Goal: Transaction & Acquisition: Download file/media

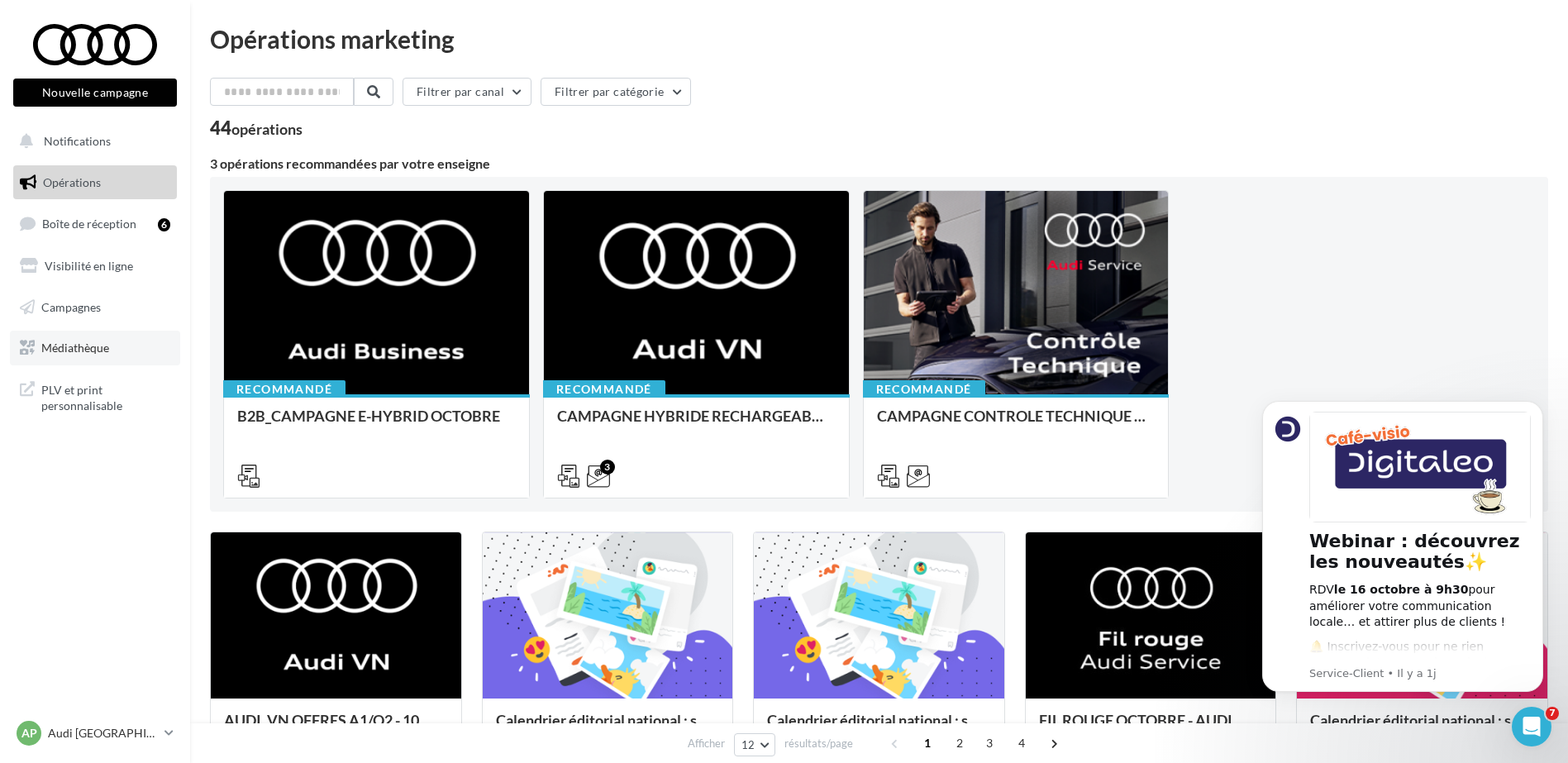
click at [78, 341] on span "Médiathèque" at bounding box center [76, 347] width 68 height 14
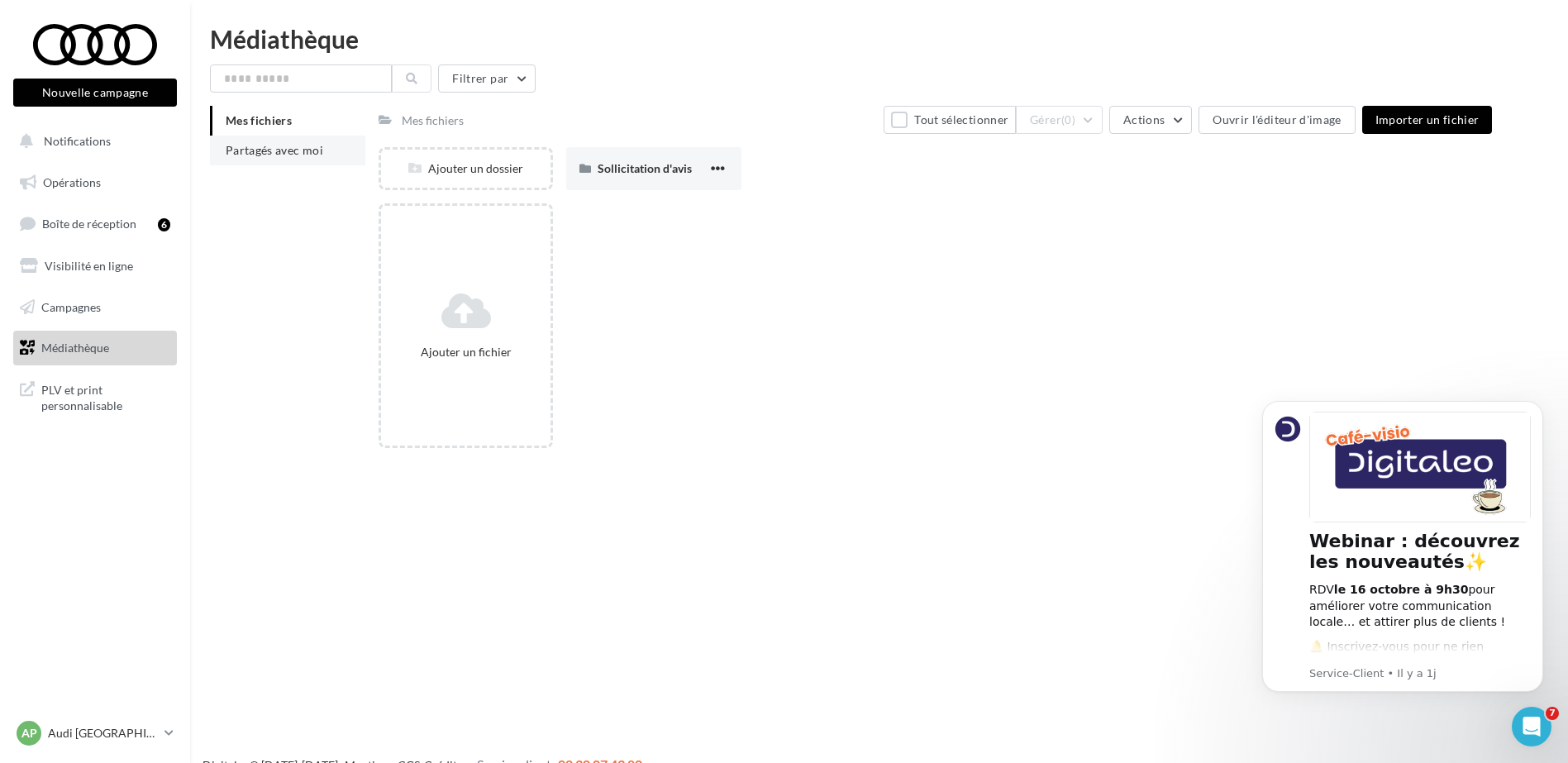
click at [262, 133] on li "Mes fichiers" at bounding box center [288, 121] width 156 height 30
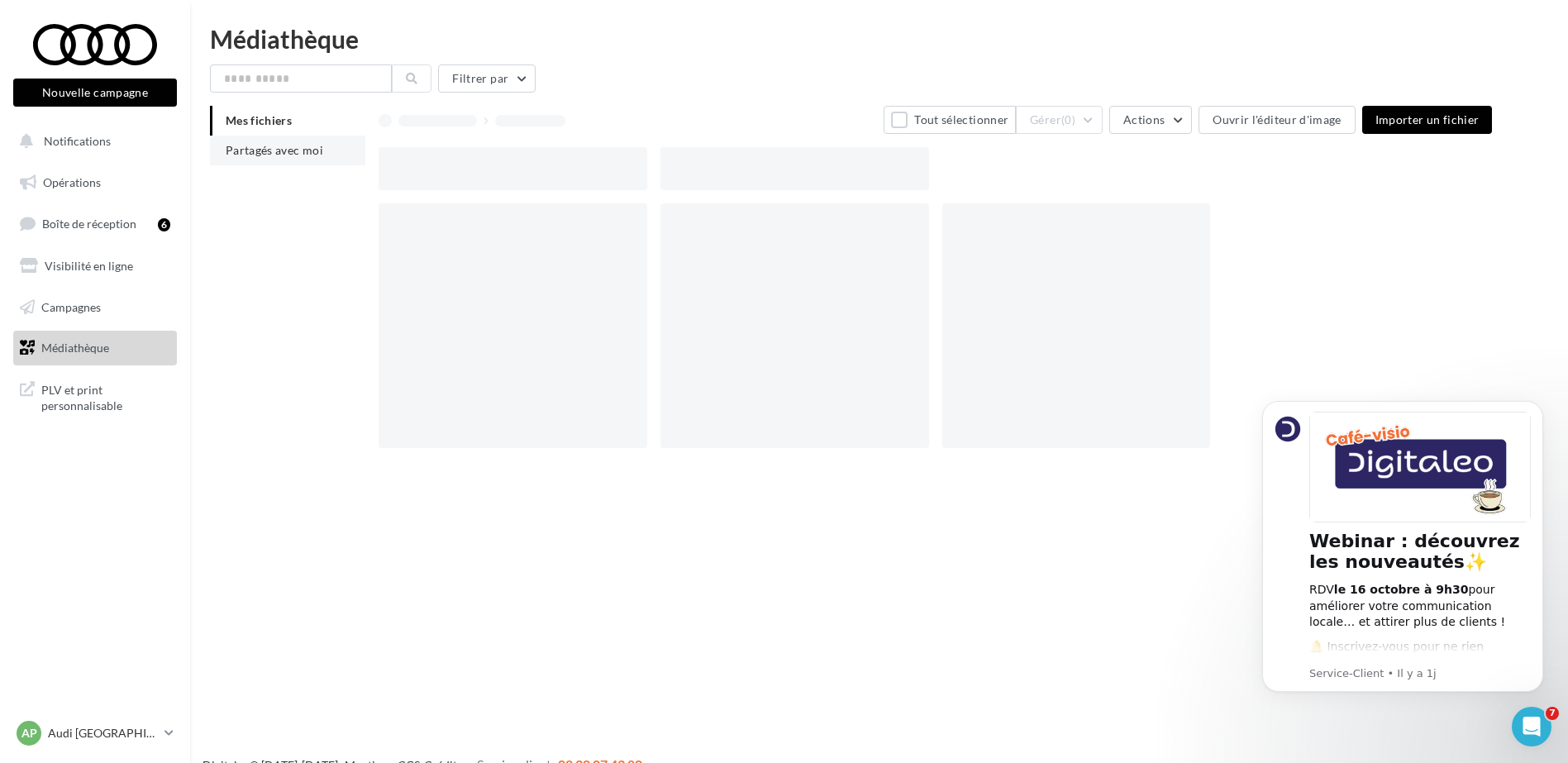
click at [270, 140] on li "Partagés avec moi" at bounding box center [288, 150] width 156 height 30
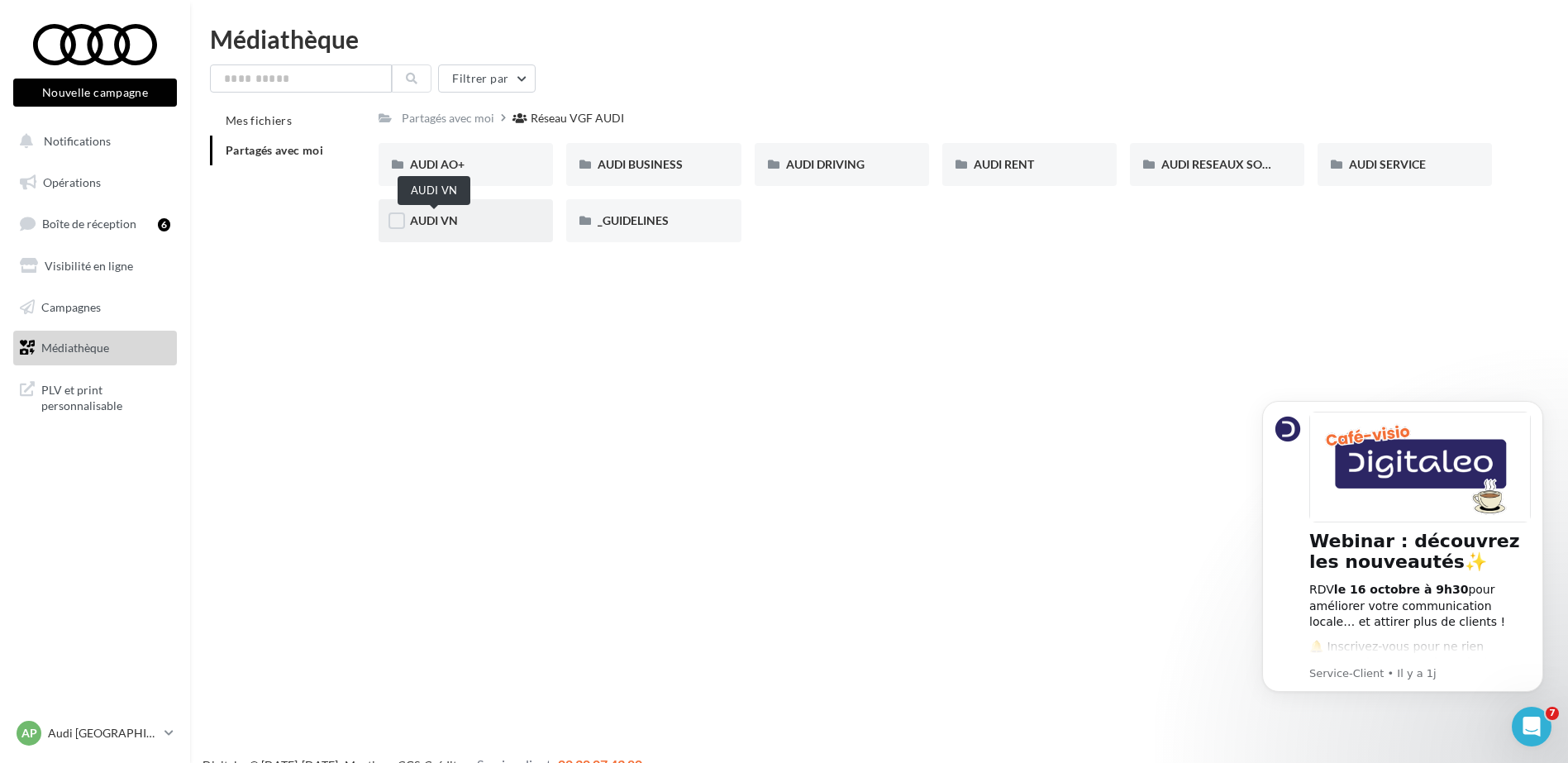
click at [451, 213] on span "AUDI VN" at bounding box center [434, 220] width 48 height 14
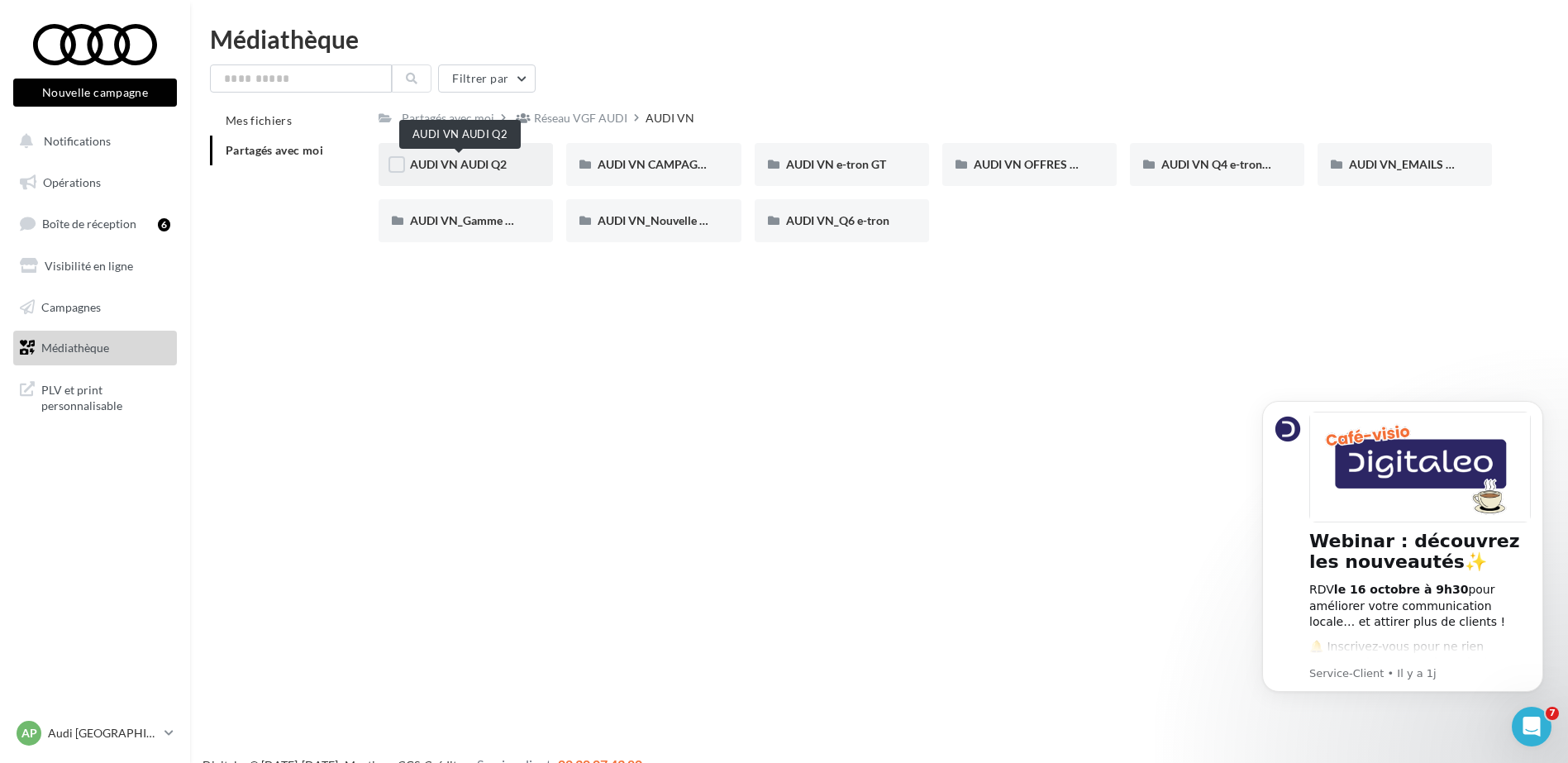
click at [490, 162] on span "AUDI VN AUDI Q2" at bounding box center [459, 164] width 97 height 14
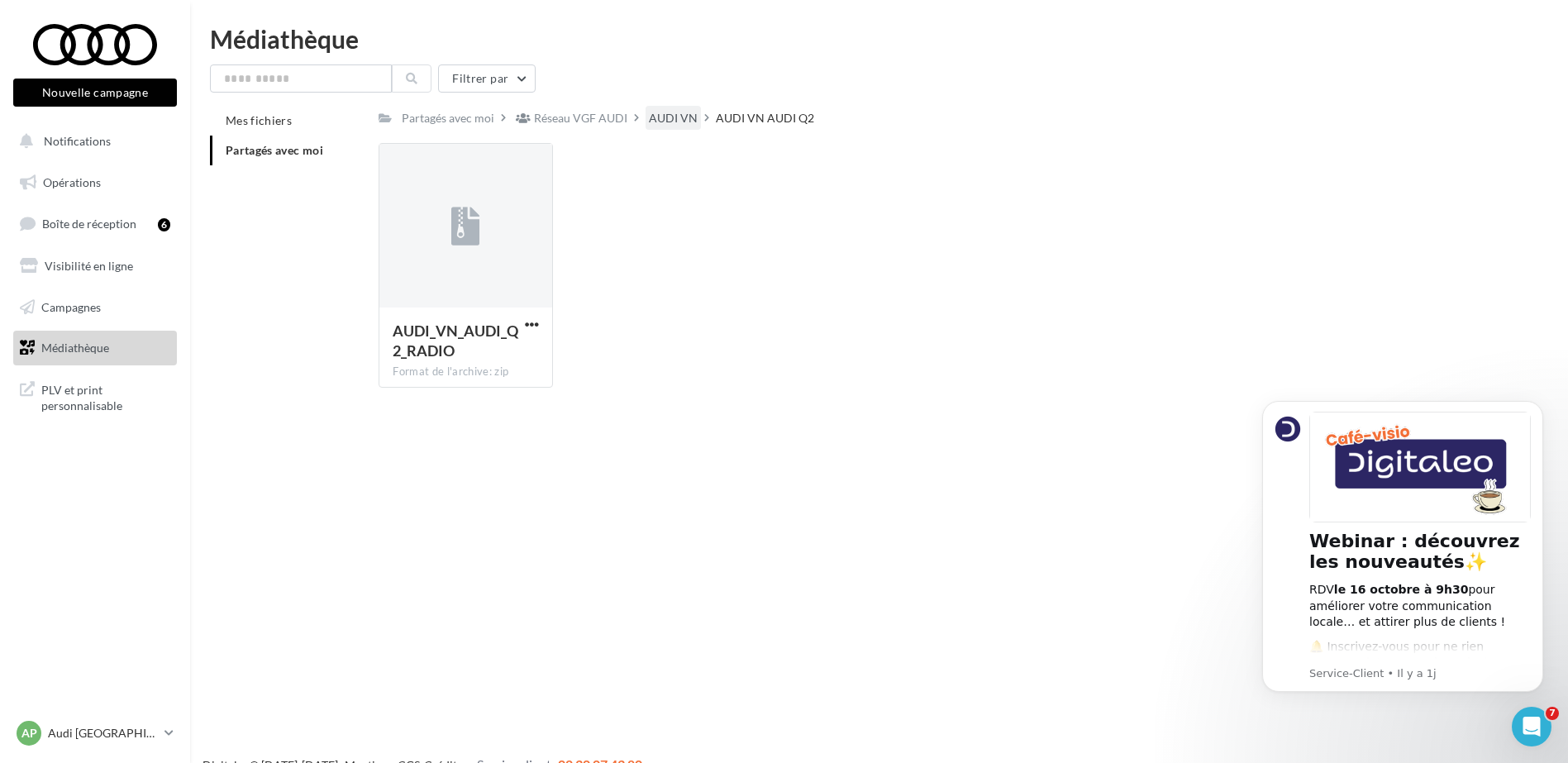
click at [685, 117] on div "AUDI VN" at bounding box center [674, 118] width 49 height 17
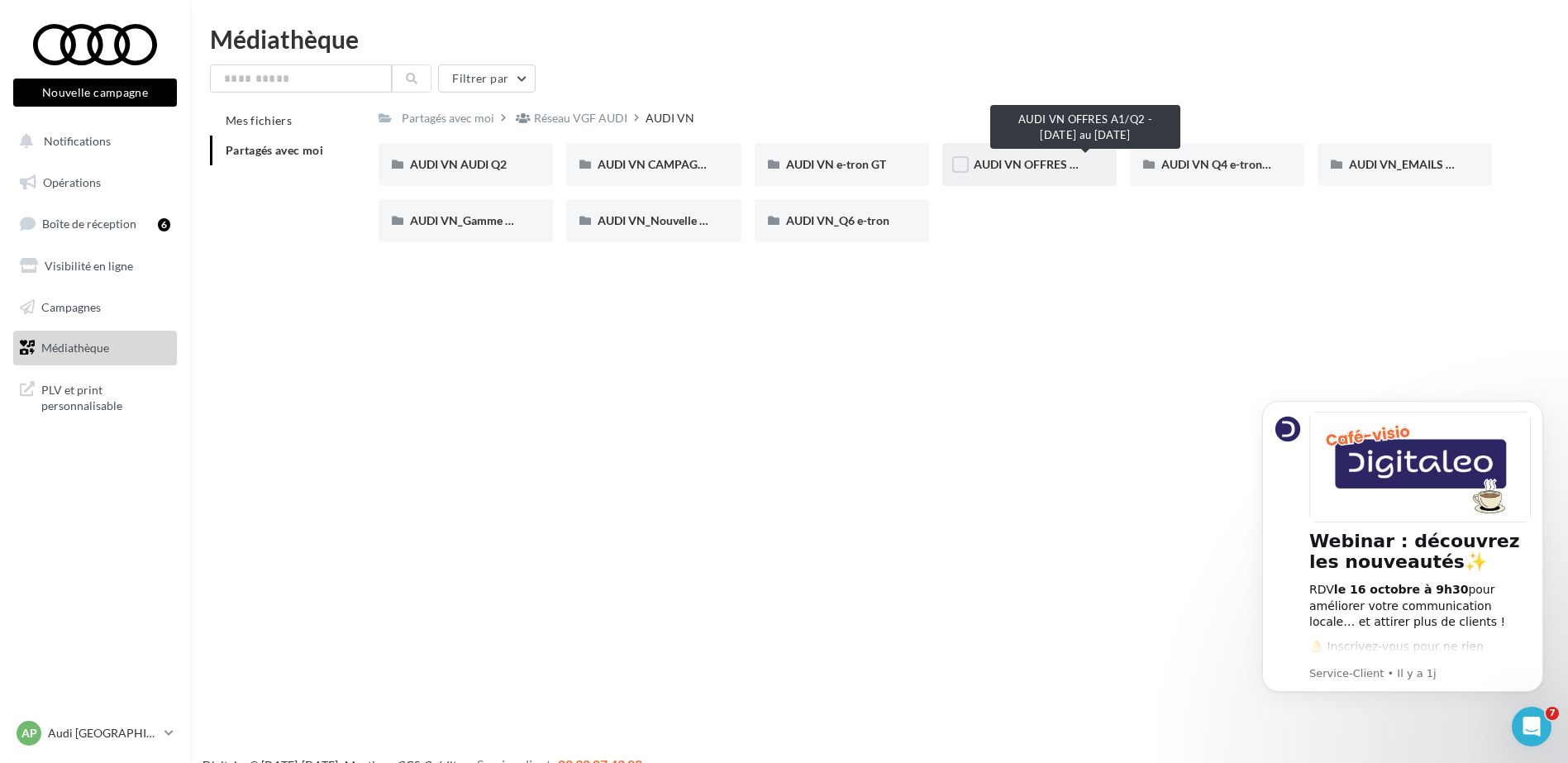
click at [1008, 165] on span "AUDI VN OFFRES A1/Q2 - 10 au 31 octobre" at bounding box center [1088, 164] width 228 height 14
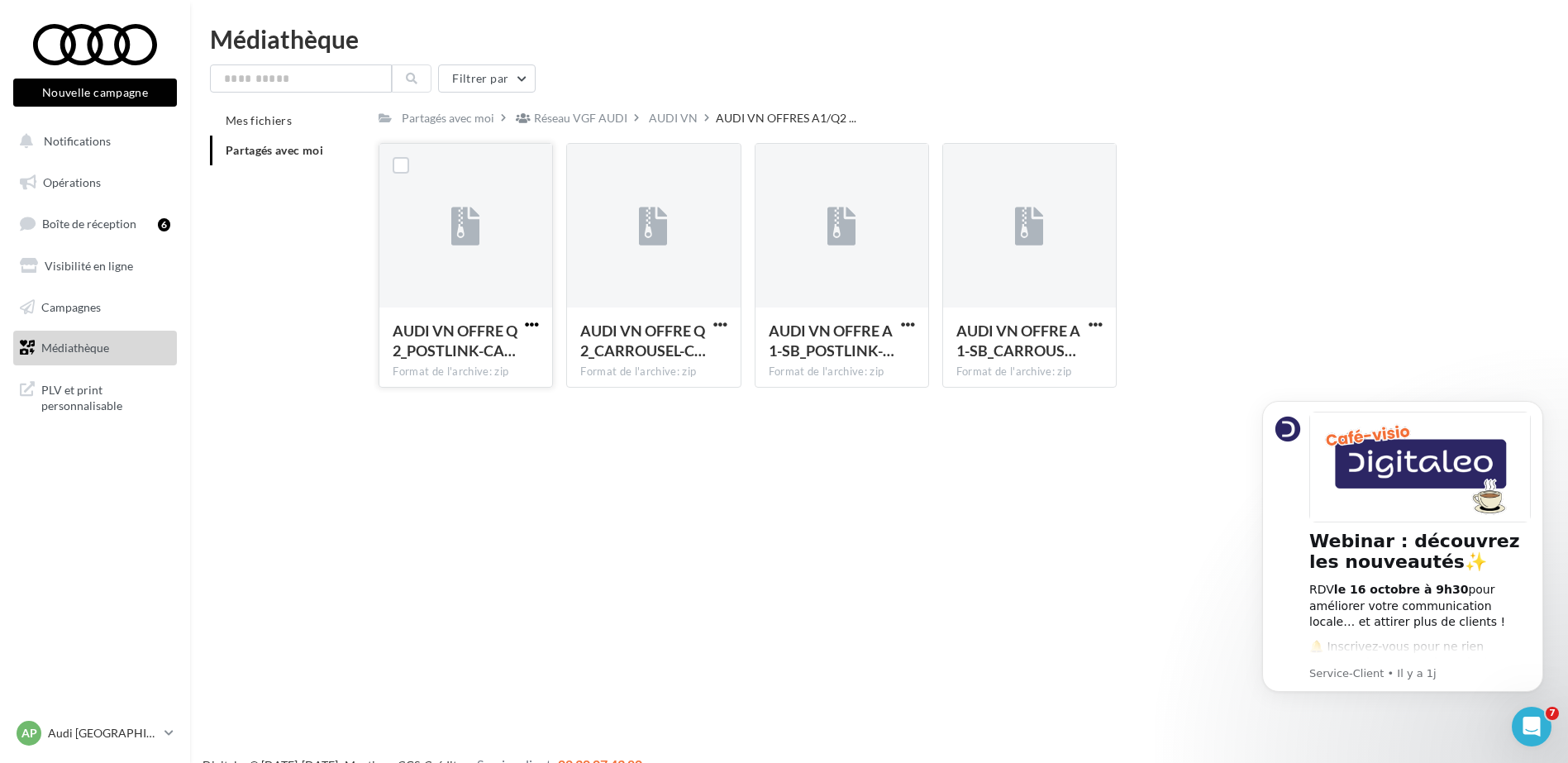
click at [532, 320] on span "button" at bounding box center [532, 325] width 14 height 14
click at [518, 347] on button "Télécharger" at bounding box center [460, 357] width 165 height 43
click at [717, 323] on span "button" at bounding box center [720, 325] width 14 height 14
click at [694, 348] on button "Télécharger" at bounding box center [648, 357] width 165 height 43
click at [902, 325] on span "button" at bounding box center [908, 325] width 14 height 14
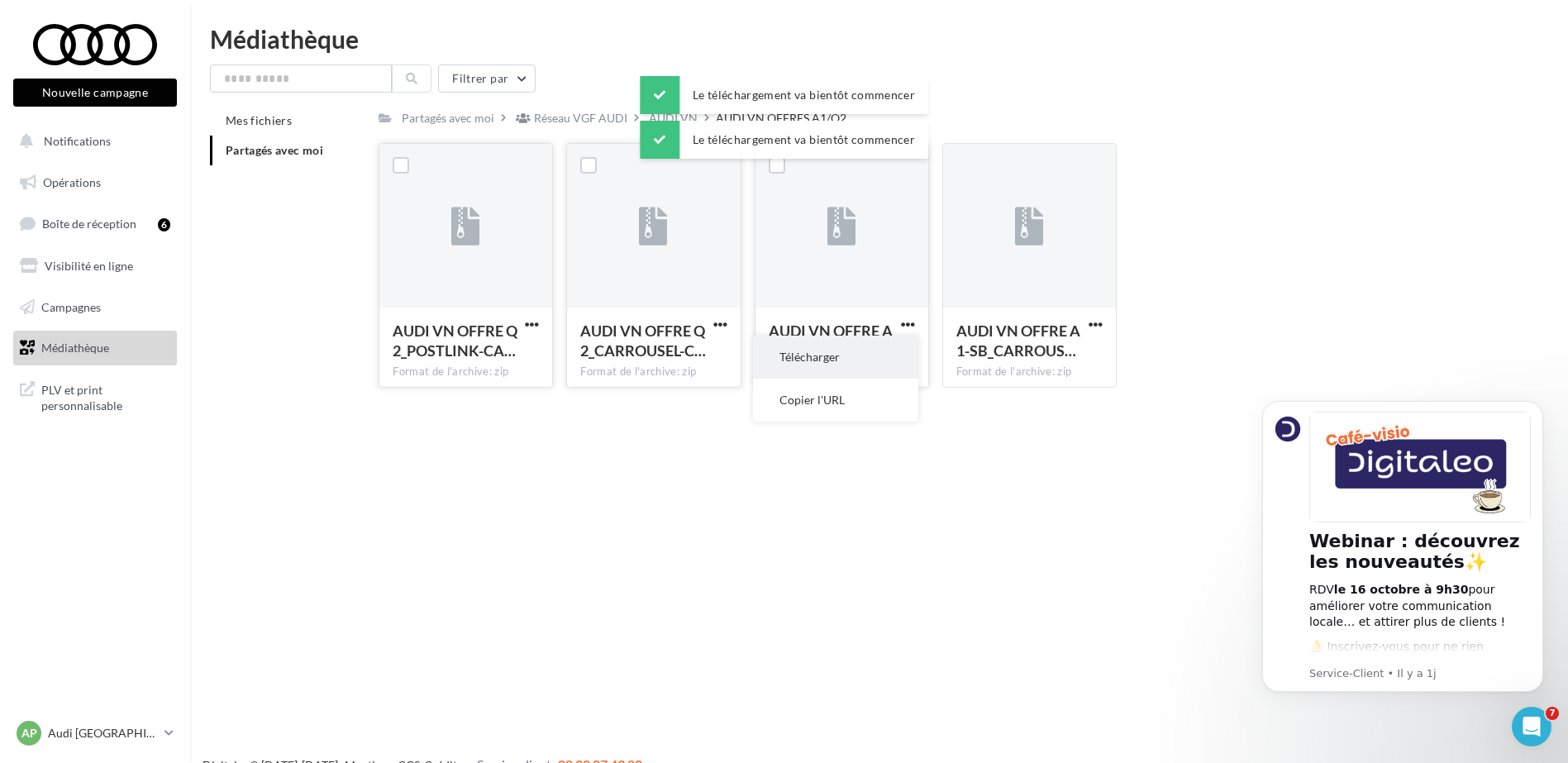
click at [882, 349] on button "Télécharger" at bounding box center [836, 357] width 165 height 43
click at [1096, 320] on span "button" at bounding box center [1096, 325] width 14 height 14
click at [1038, 348] on button "Télécharger" at bounding box center [1024, 357] width 165 height 43
